Goal: Use online tool/utility: Utilize a website feature to perform a specific function

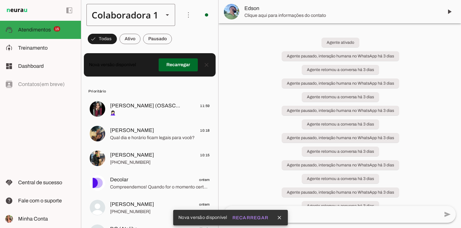
click at [133, 14] on div "Colaboradora 1" at bounding box center [122, 15] width 72 height 22
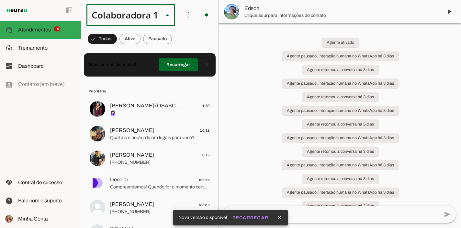
click at [173, 50] on md-item "ACS" at bounding box center [217, 41] width 89 height 18
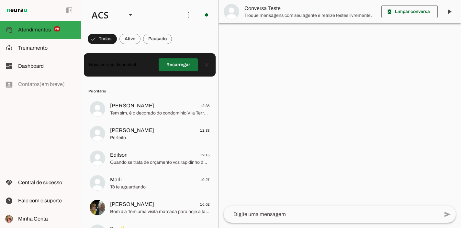
click at [163, 67] on span at bounding box center [178, 65] width 39 height 16
